Goal: Check status: Check status

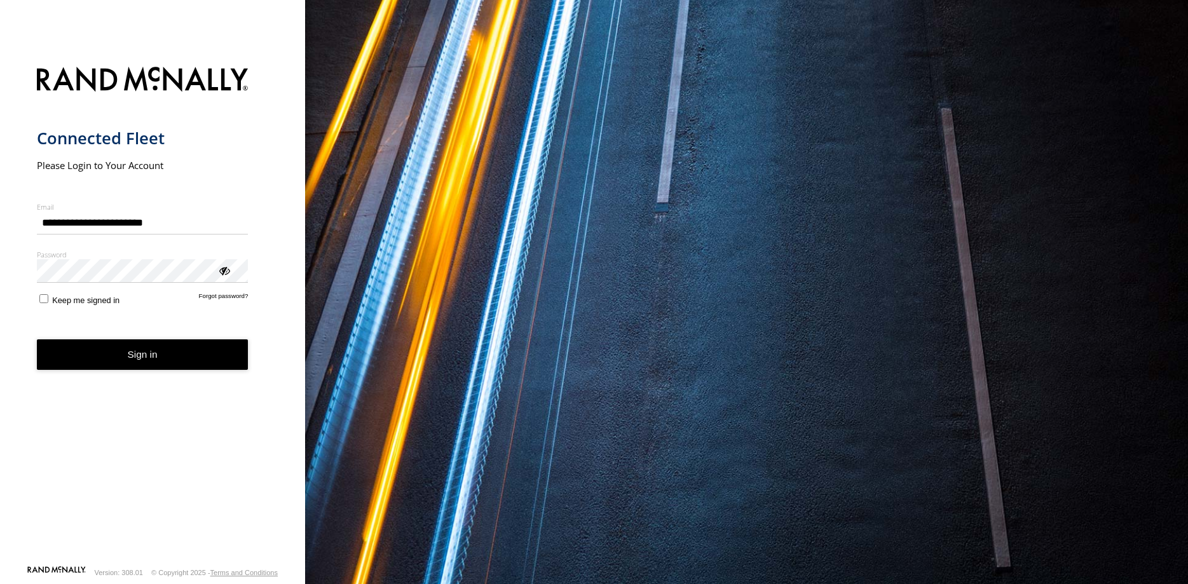
click at [151, 358] on button "Sign in" at bounding box center [143, 354] width 212 height 31
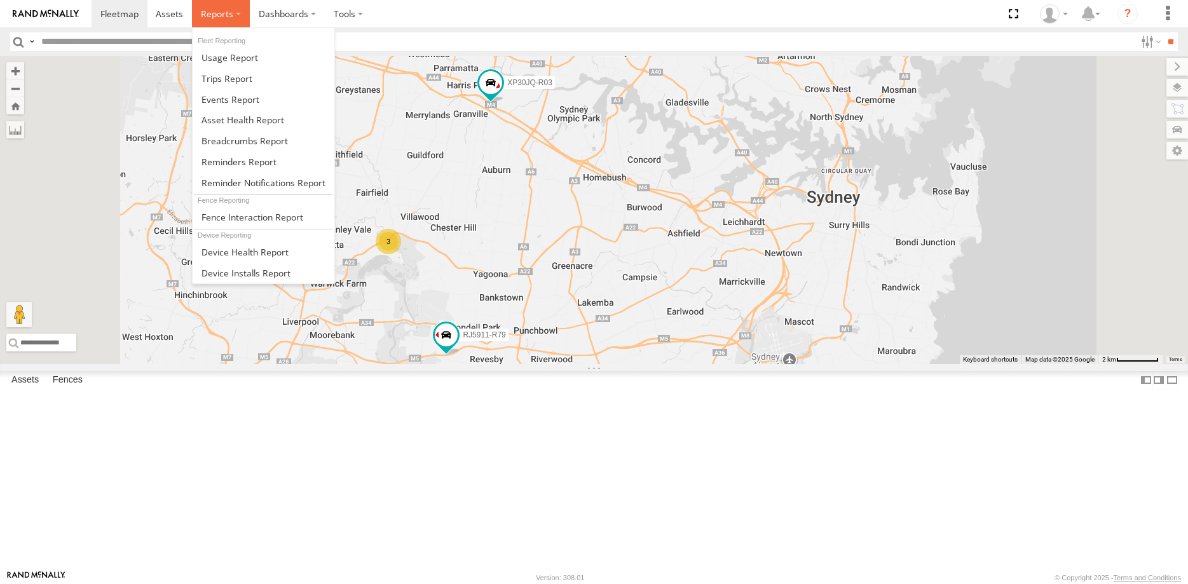
click at [228, 19] on span at bounding box center [217, 14] width 32 height 12
click at [233, 139] on span at bounding box center [244, 141] width 86 height 12
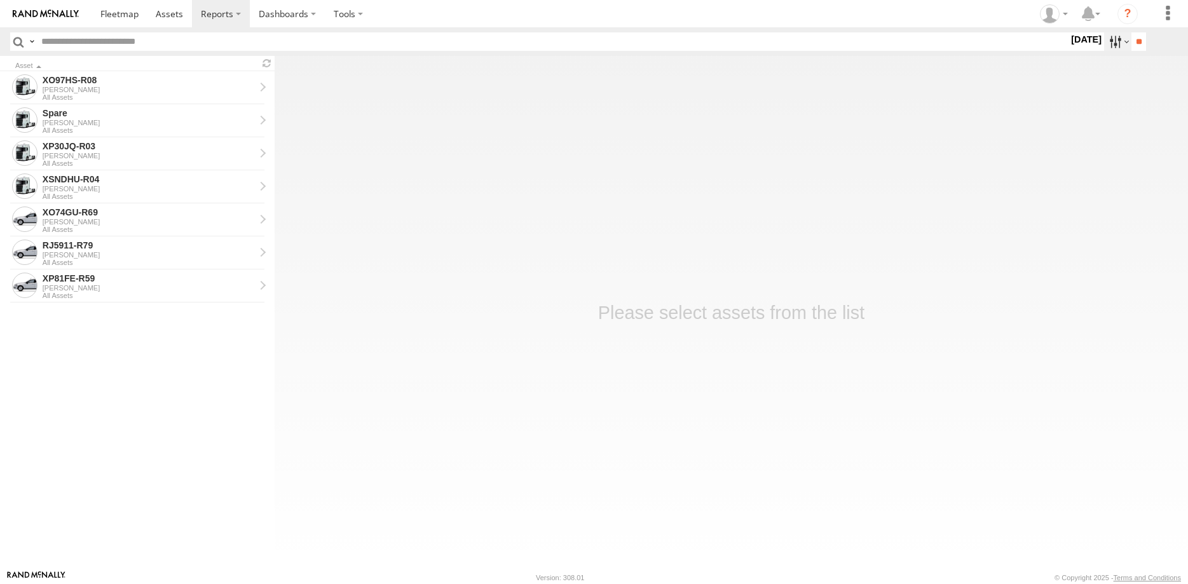
click at [1120, 41] on label at bounding box center [1117, 41] width 27 height 18
click at [0, 0] on label at bounding box center [0, 0] width 0 height 0
click at [1141, 41] on input "**" at bounding box center [1138, 41] width 15 height 18
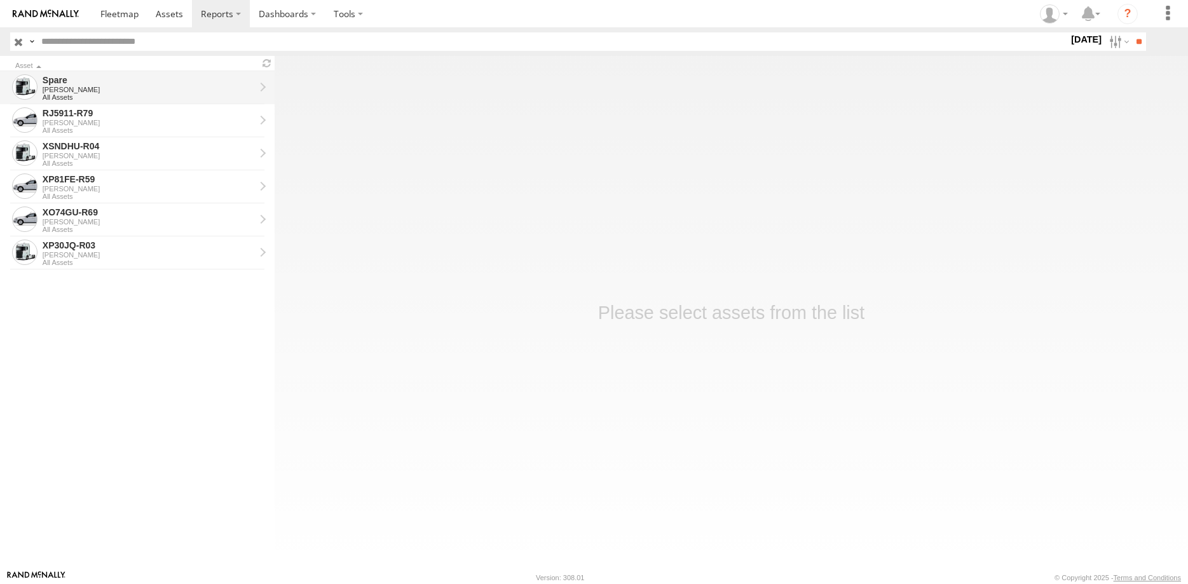
click at [102, 90] on div "Quang Tho MAC" at bounding box center [149, 90] width 212 height 8
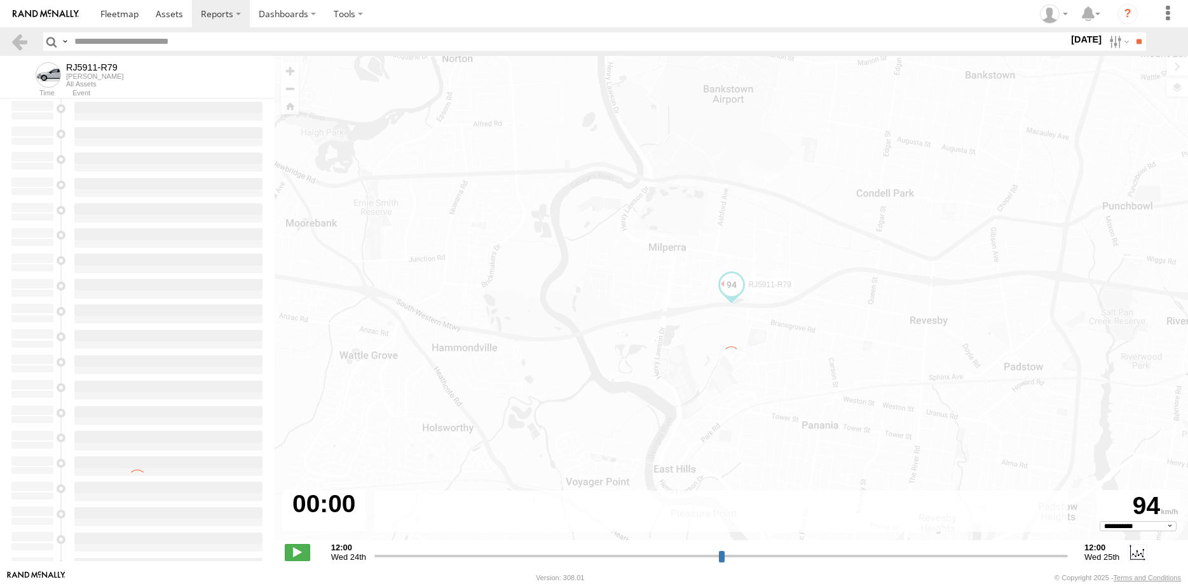
select select "**********"
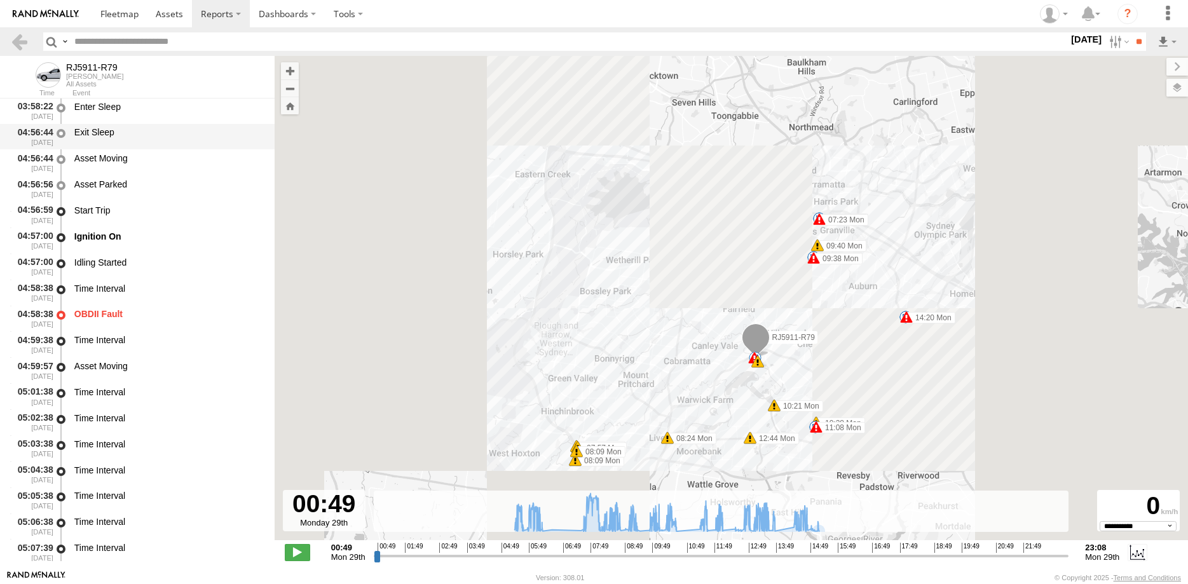
scroll to position [305, 0]
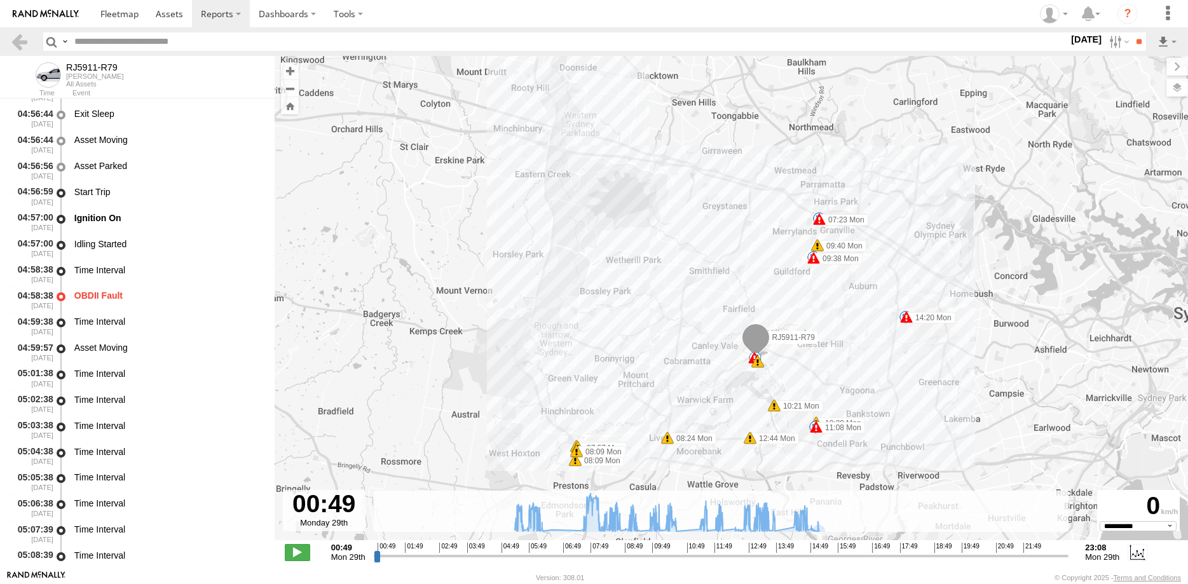
click at [541, 553] on input "range" at bounding box center [721, 556] width 695 height 12
click at [583, 553] on input "range" at bounding box center [721, 556] width 695 height 12
click at [543, 555] on input "range" at bounding box center [721, 556] width 695 height 12
click at [581, 553] on input "range" at bounding box center [721, 556] width 695 height 12
click at [676, 551] on input "range" at bounding box center [721, 556] width 695 height 12
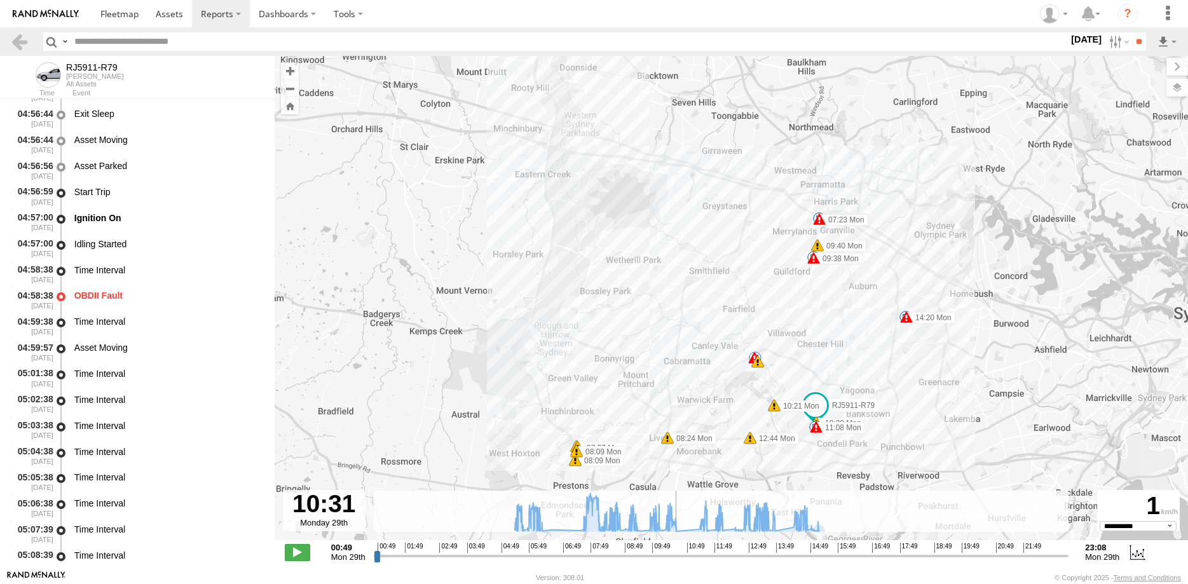
click at [812, 555] on input "range" at bounding box center [721, 556] width 695 height 12
click at [297, 553] on span at bounding box center [297, 552] width 25 height 17
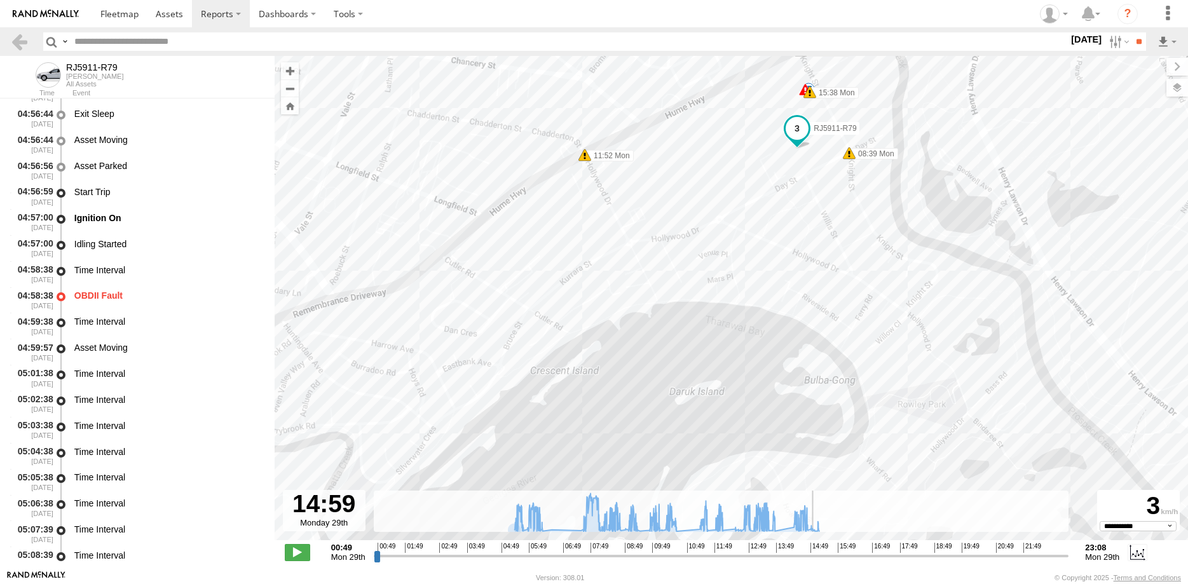
drag, startPoint x: 867, startPoint y: 318, endPoint x: 862, endPoint y: 409, distance: 91.1
click at [862, 409] on div "RJ5911-R79 06:27 Mon 06:27 Mon 06:28 Mon 07:23 Mon 07:57 Mon 07:57 Mon 08:09 Mo…" at bounding box center [731, 305] width 913 height 498
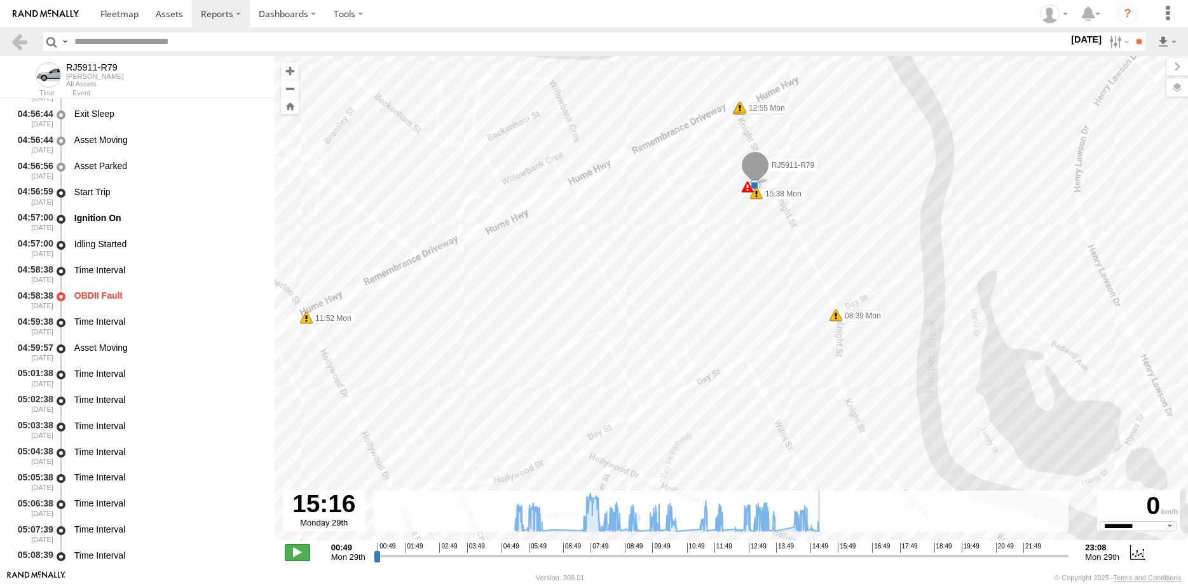
click at [291, 551] on span at bounding box center [297, 552] width 25 height 17
type input "**********"
click at [13, 39] on link at bounding box center [19, 41] width 18 height 18
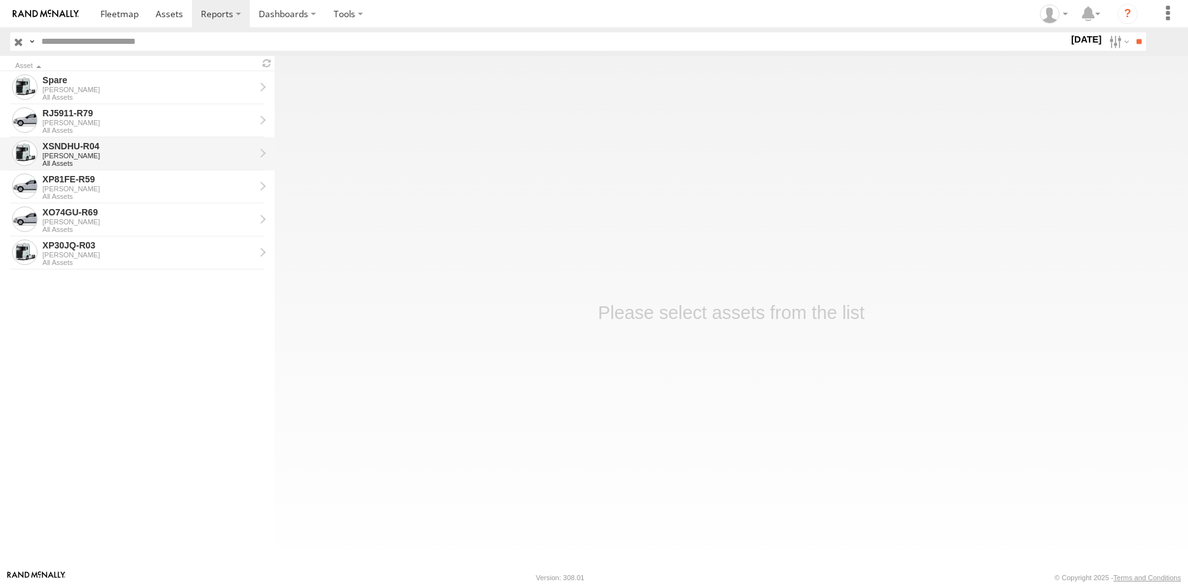
click at [134, 156] on div "[PERSON_NAME]" at bounding box center [149, 156] width 212 height 8
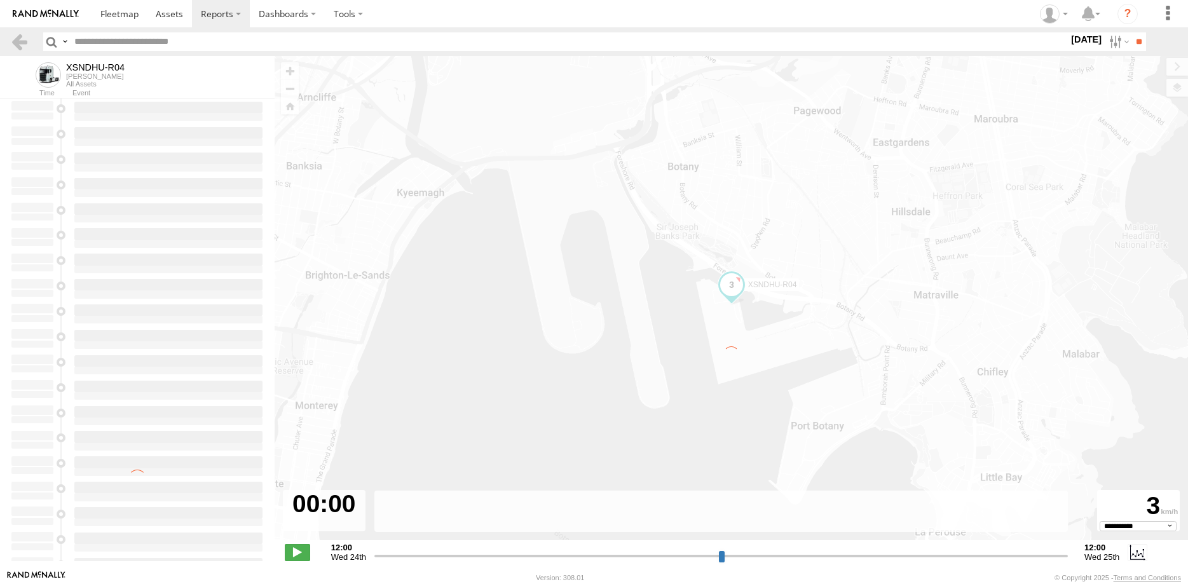
select select "**********"
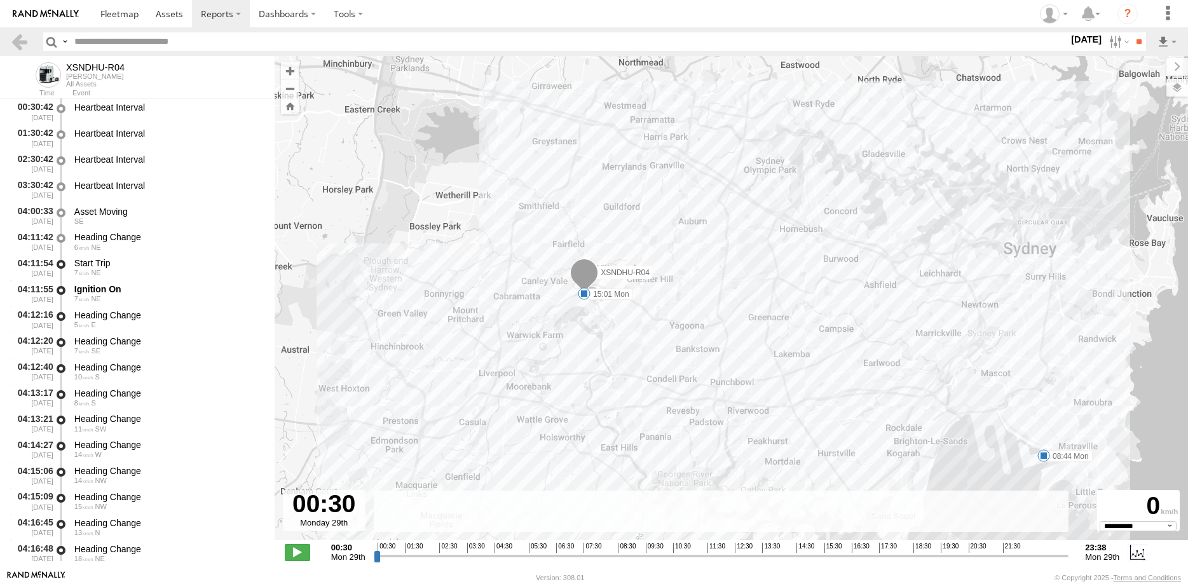
click at [796, 553] on input "range" at bounding box center [721, 556] width 695 height 12
click at [294, 551] on span at bounding box center [297, 552] width 25 height 17
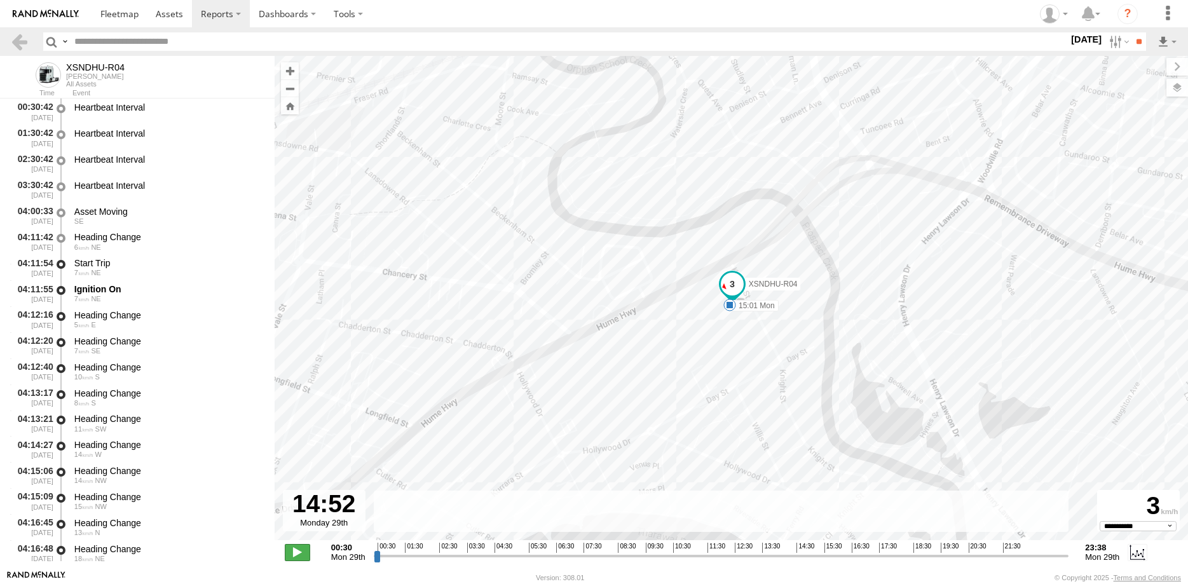
click at [295, 550] on span at bounding box center [297, 552] width 25 height 17
type input "**********"
click at [17, 38] on link at bounding box center [19, 41] width 18 height 18
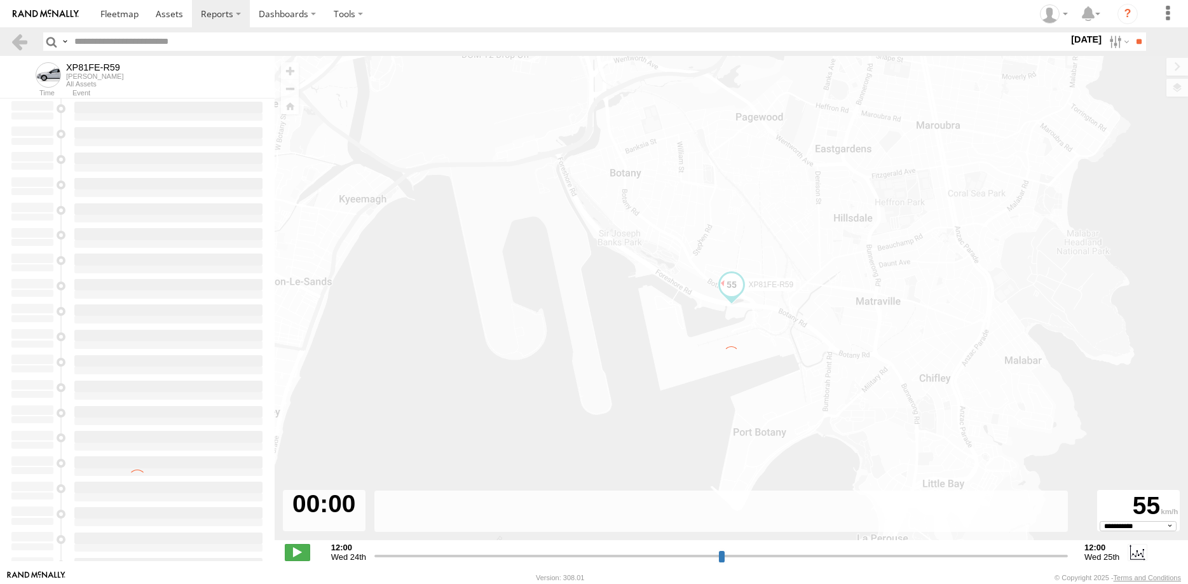
select select "**********"
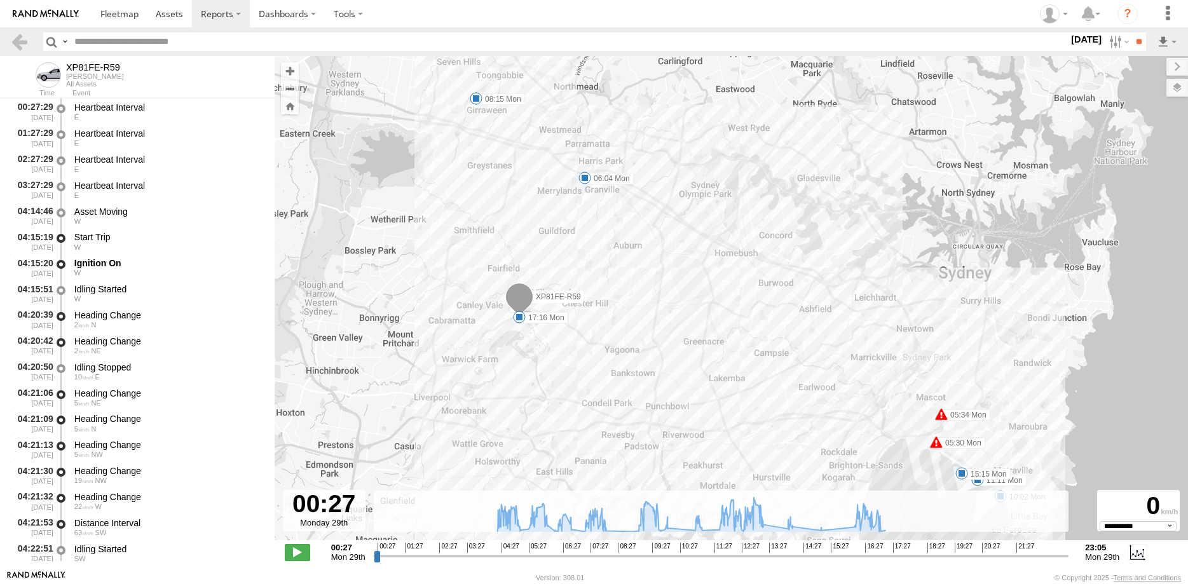
click at [608, 555] on input "range" at bounding box center [721, 556] width 695 height 12
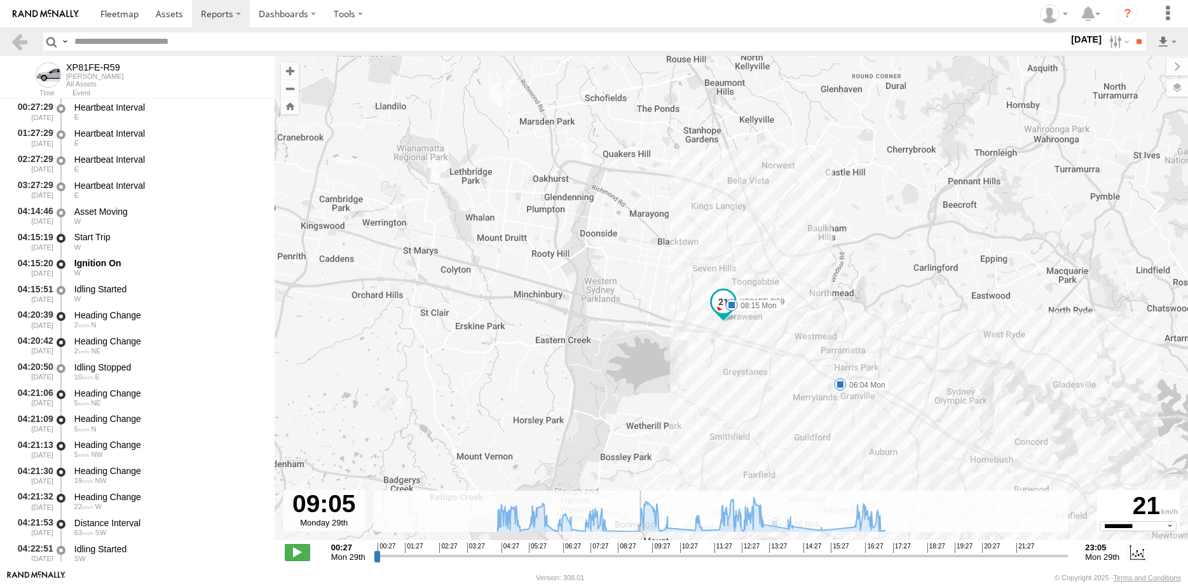
click at [639, 554] on input "range" at bounding box center [721, 556] width 695 height 12
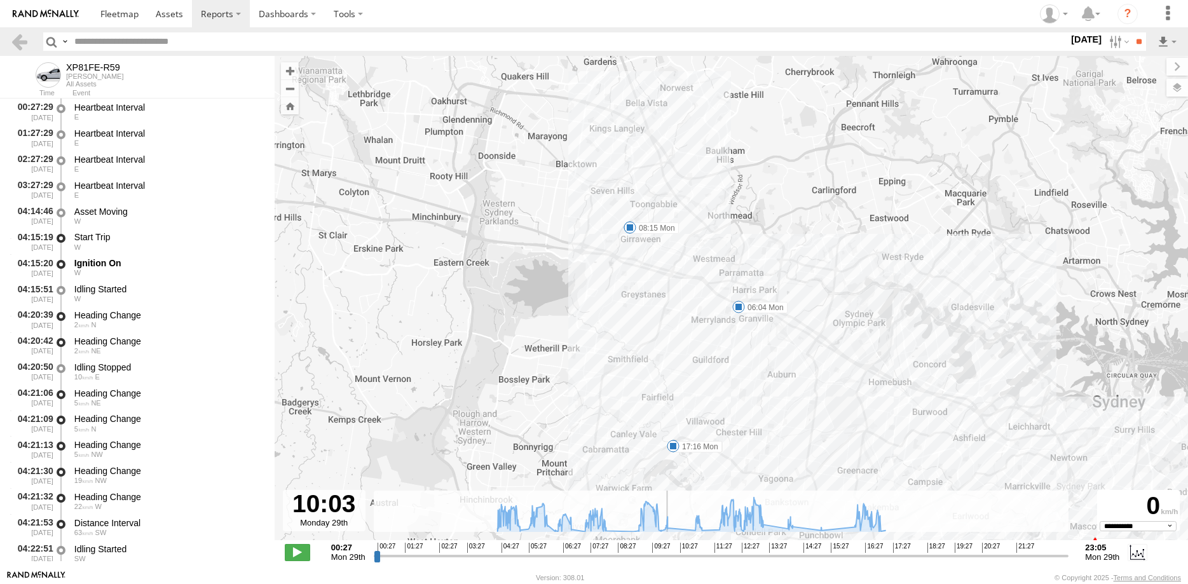
click at [669, 555] on input "range" at bounding box center [721, 556] width 695 height 12
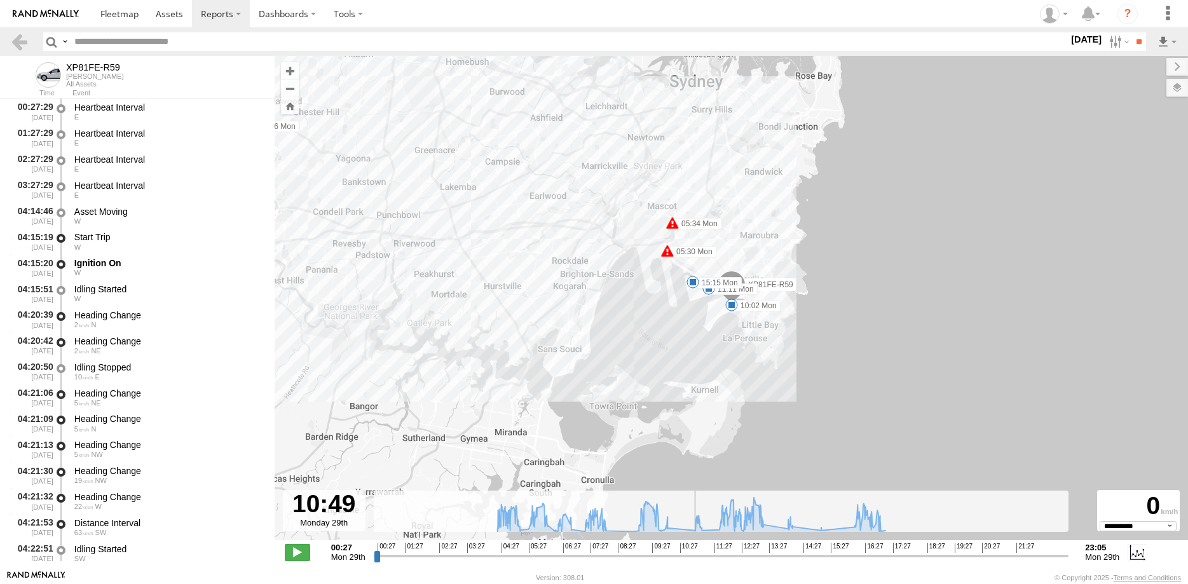
click at [692, 553] on input "range" at bounding box center [721, 556] width 695 height 12
click at [764, 557] on input "range" at bounding box center [721, 556] width 695 height 12
click at [796, 557] on input "range" at bounding box center [721, 556] width 695 height 12
click at [874, 555] on input "range" at bounding box center [721, 556] width 695 height 12
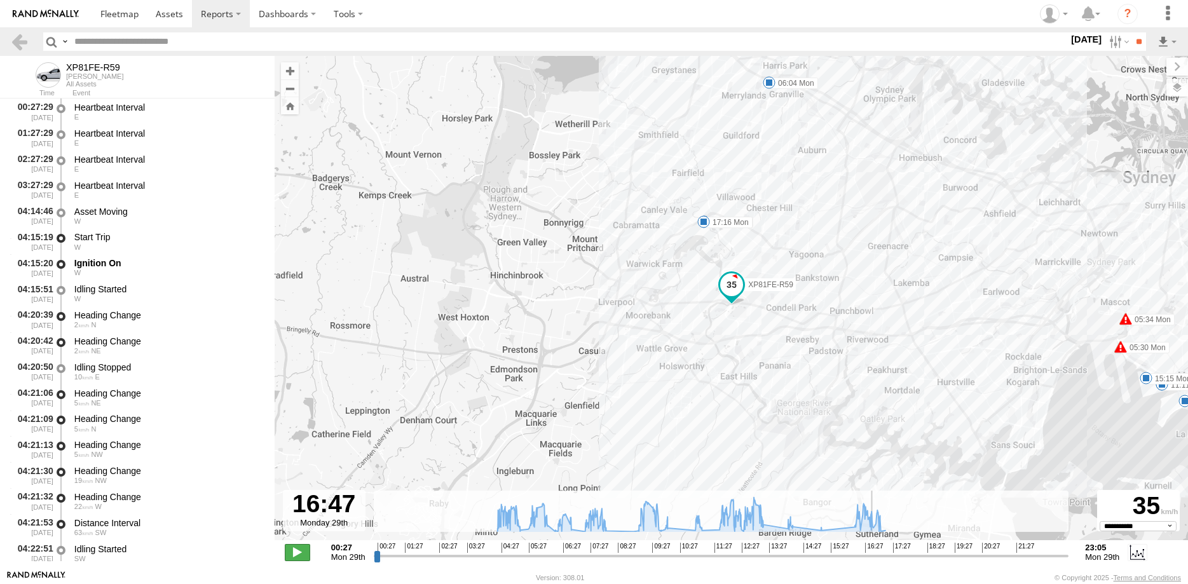
click at [301, 554] on span at bounding box center [297, 552] width 25 height 17
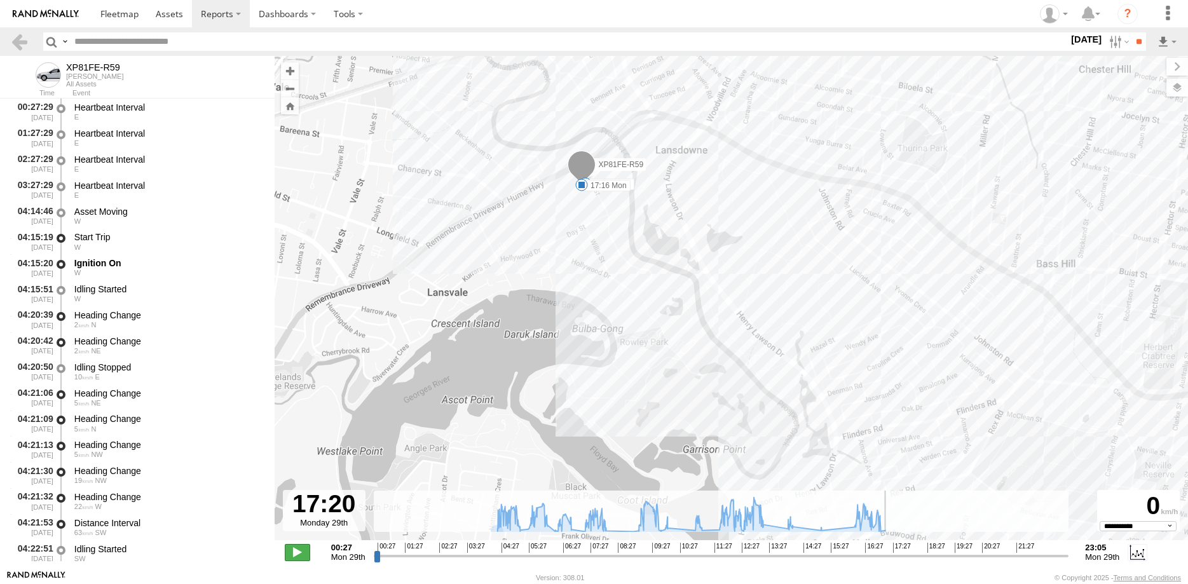
click at [299, 551] on span at bounding box center [297, 552] width 25 height 17
type input "**********"
click at [20, 43] on link at bounding box center [19, 41] width 18 height 18
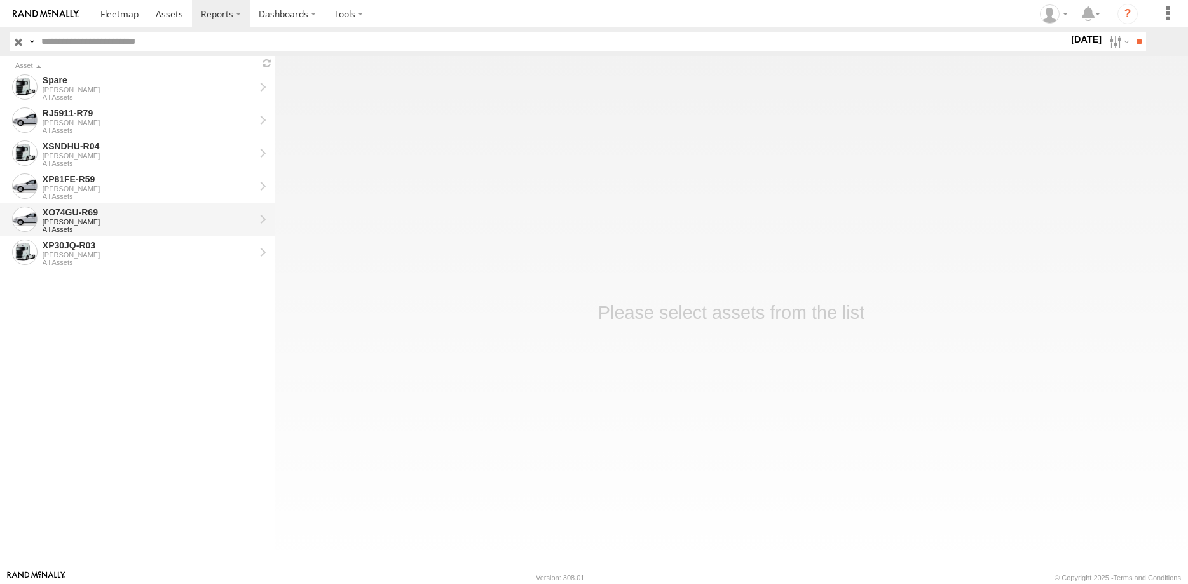
click at [132, 223] on div "[PERSON_NAME]" at bounding box center [149, 222] width 212 height 8
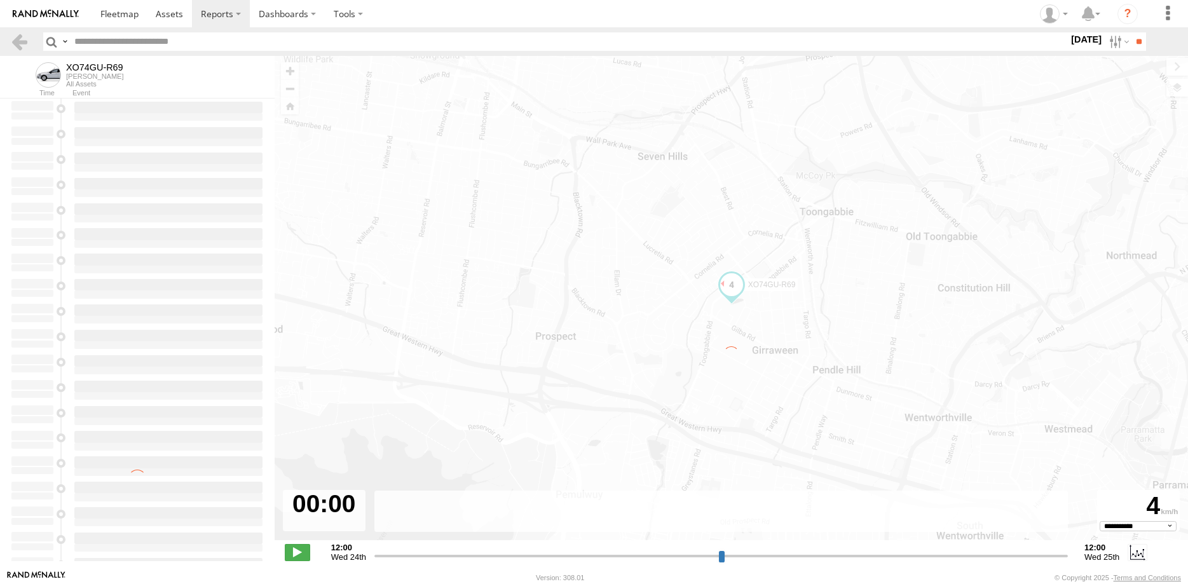
select select "**********"
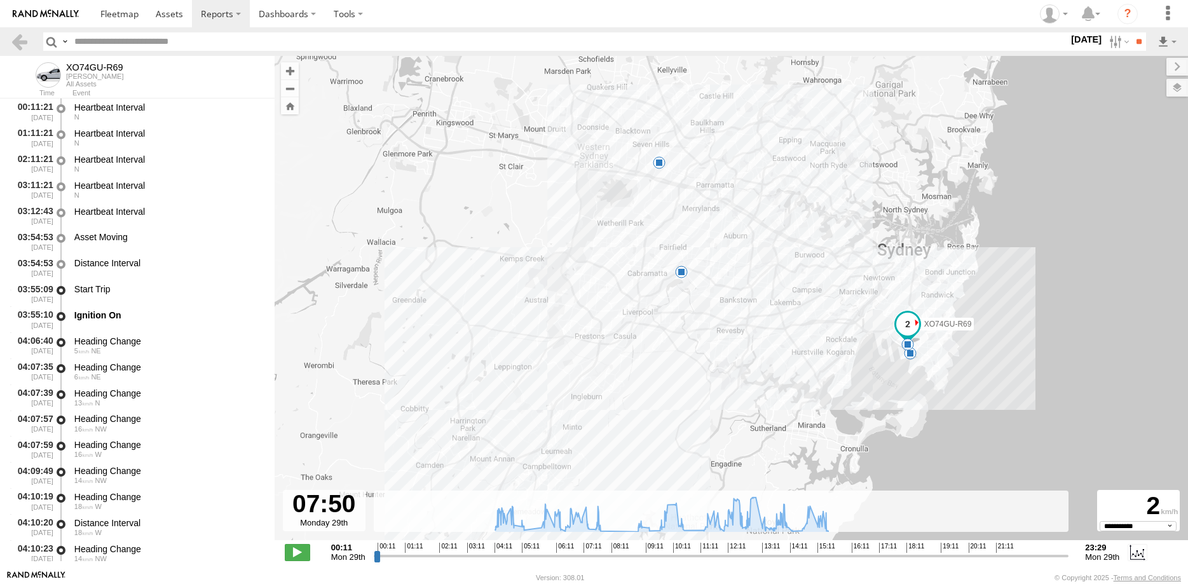
click at [602, 552] on input "range" at bounding box center [721, 556] width 695 height 12
click at [689, 552] on input "range" at bounding box center [721, 556] width 695 height 12
click at [822, 553] on input "range" at bounding box center [721, 556] width 695 height 12
click at [302, 550] on span at bounding box center [297, 552] width 25 height 17
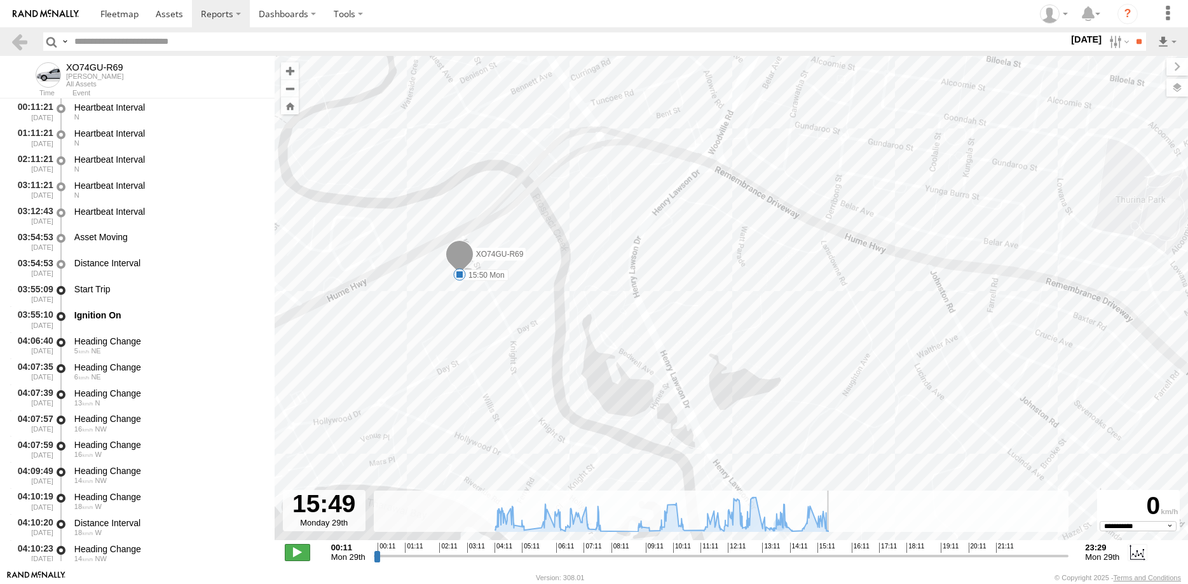
click at [299, 555] on span at bounding box center [297, 552] width 25 height 17
type input "**********"
click at [14, 43] on link at bounding box center [19, 41] width 18 height 18
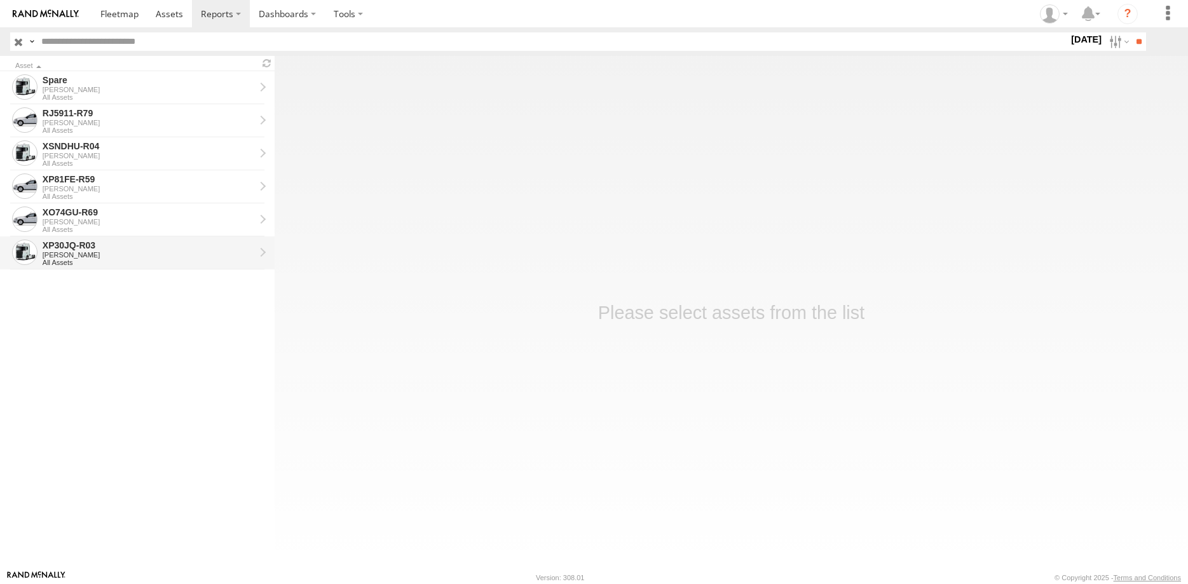
click at [137, 254] on div "[PERSON_NAME]" at bounding box center [149, 255] width 212 height 8
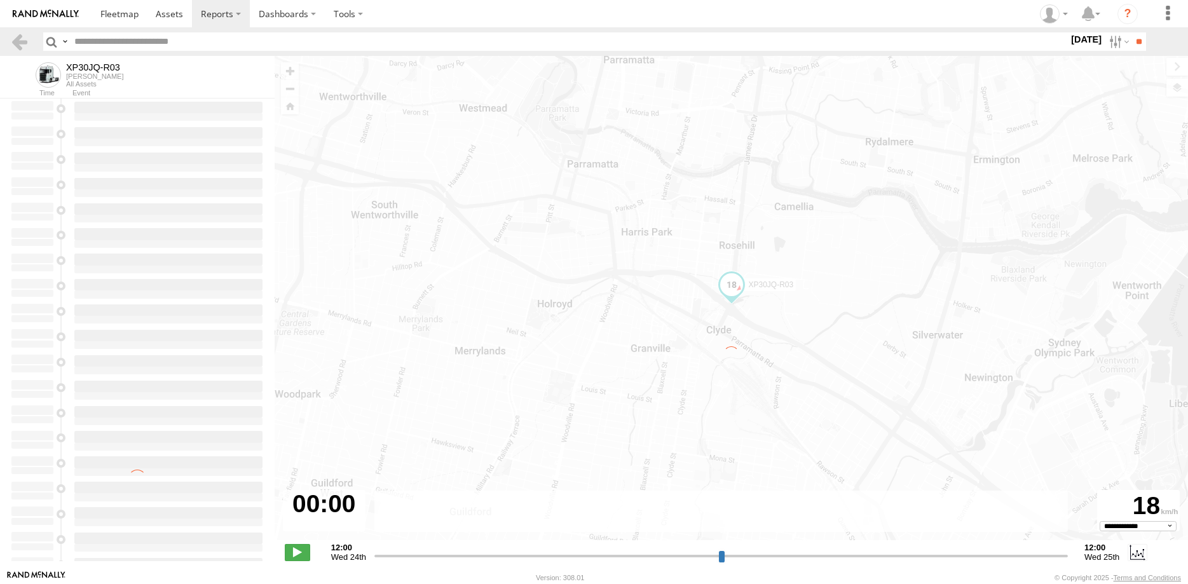
select select "**********"
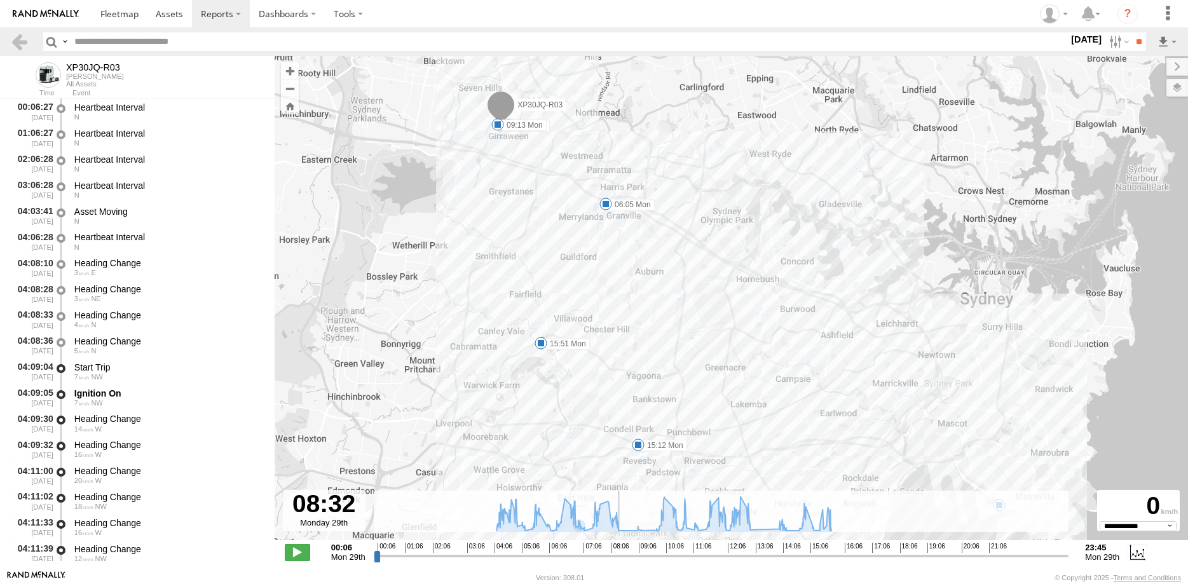
click at [622, 555] on input "range" at bounding box center [721, 556] width 695 height 12
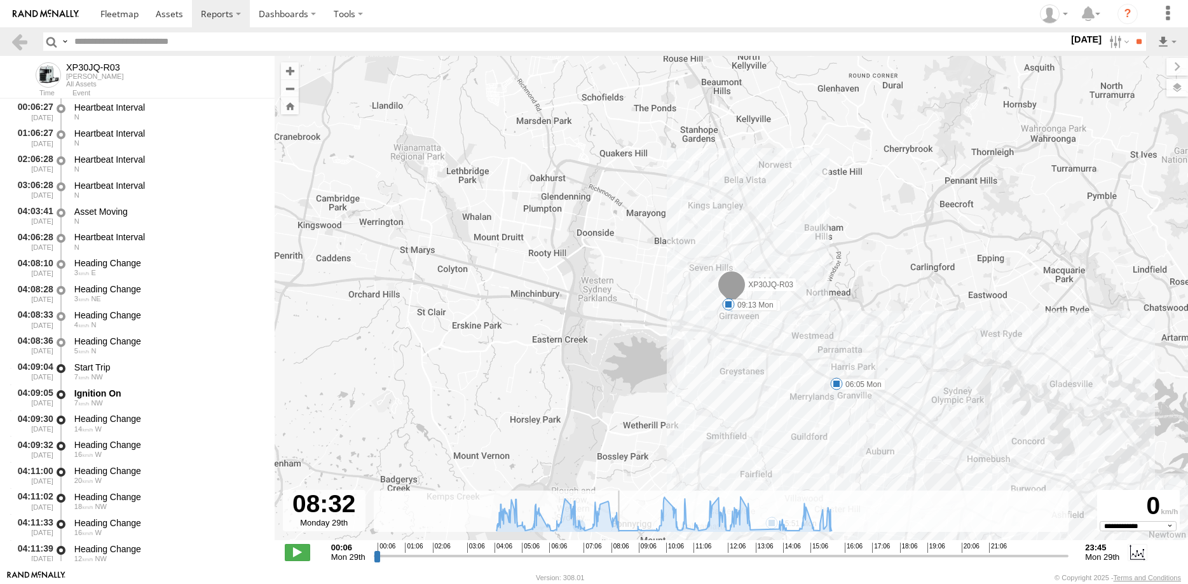
click at [751, 552] on input "range" at bounding box center [721, 556] width 695 height 12
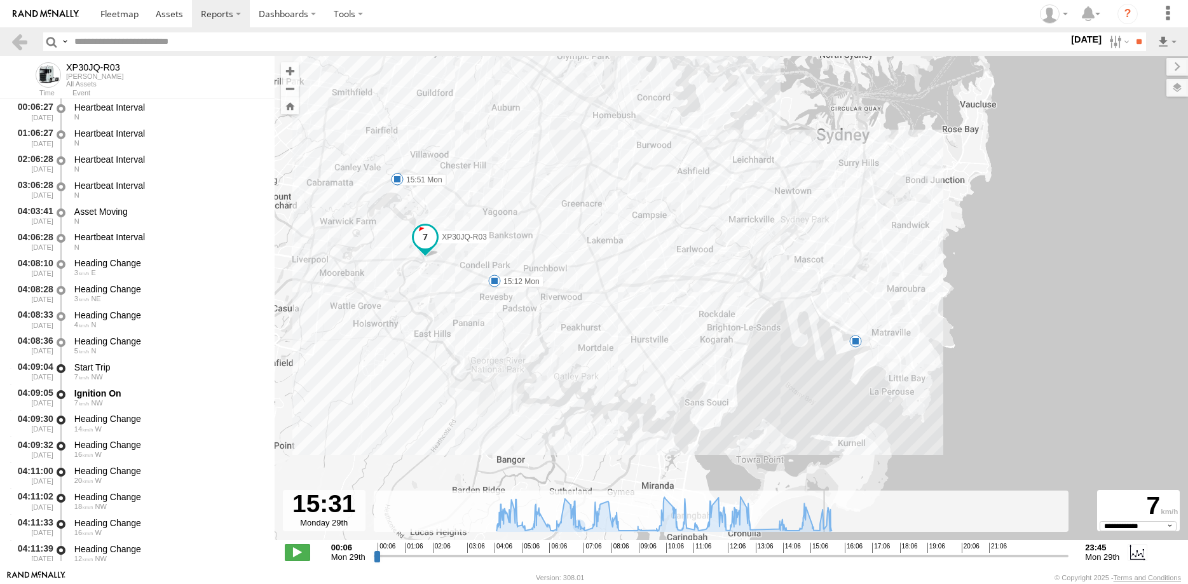
click at [825, 552] on input "range" at bounding box center [721, 556] width 695 height 12
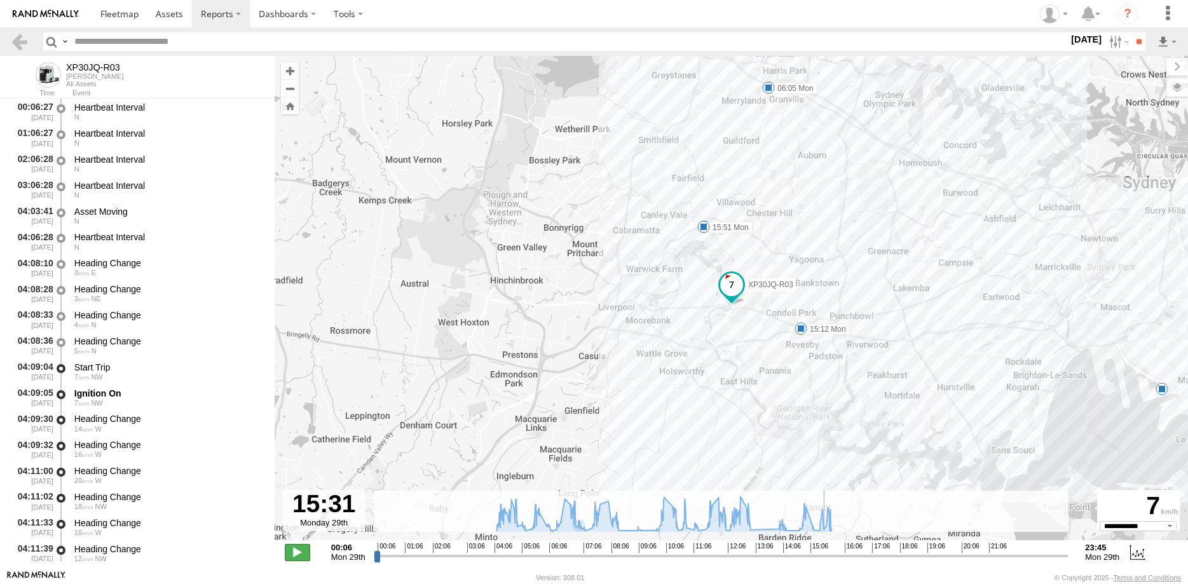
click at [297, 547] on span at bounding box center [297, 552] width 25 height 17
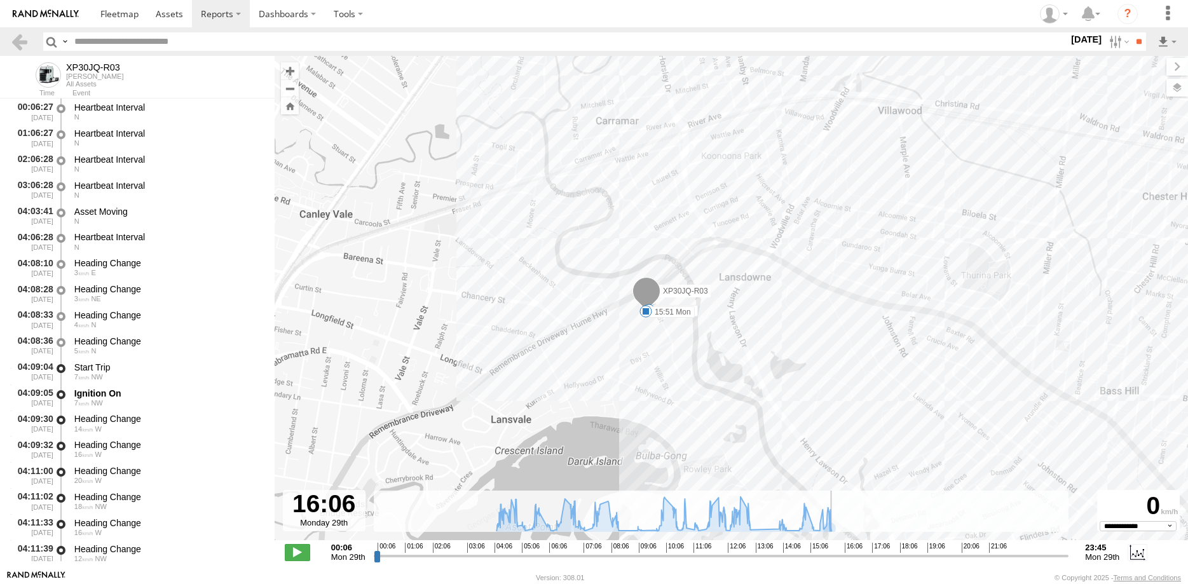
click at [827, 553] on input "range" at bounding box center [721, 556] width 695 height 12
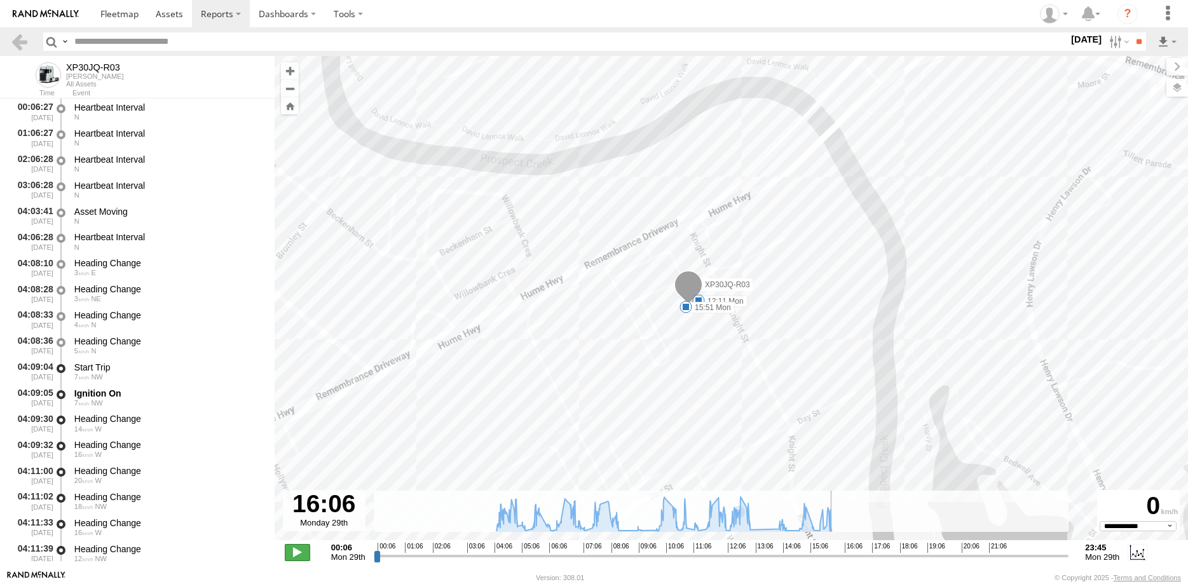
click at [297, 548] on span at bounding box center [297, 552] width 25 height 17
type input "**********"
click at [18, 40] on link at bounding box center [19, 41] width 18 height 18
